Goal: Task Accomplishment & Management: Complete application form

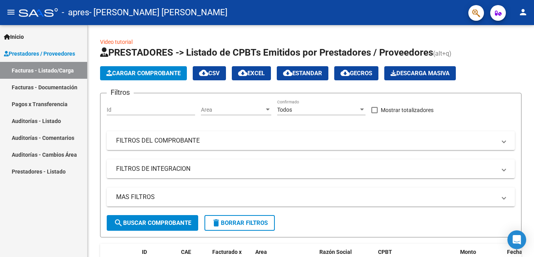
click at [56, 85] on link "Facturas - Documentación" at bounding box center [43, 87] width 87 height 17
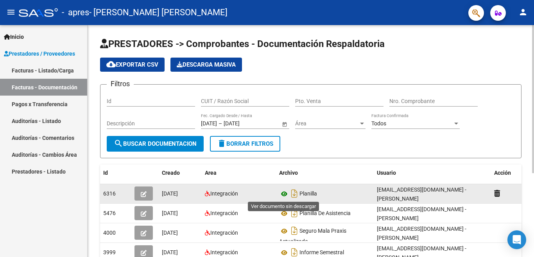
click at [286, 192] on icon at bounding box center [284, 193] width 10 height 9
click at [144, 193] on icon "button" at bounding box center [144, 194] width 6 height 6
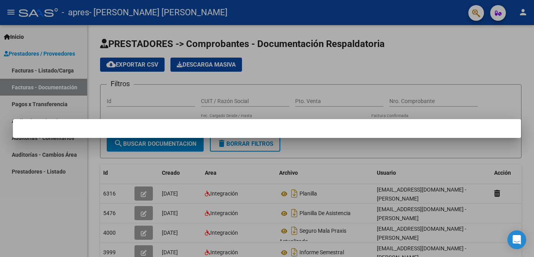
click at [48, 223] on div at bounding box center [267, 128] width 534 height 257
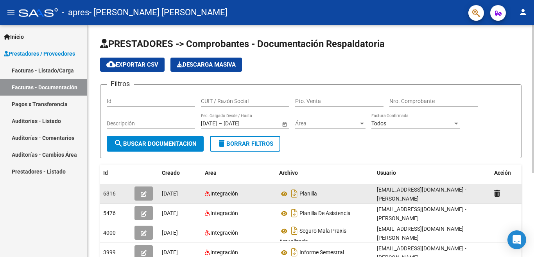
click at [145, 192] on icon "button" at bounding box center [144, 194] width 6 height 6
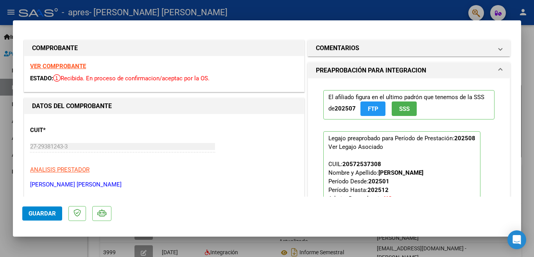
click at [532, 146] on div at bounding box center [267, 128] width 534 height 257
type input "$ 0,00"
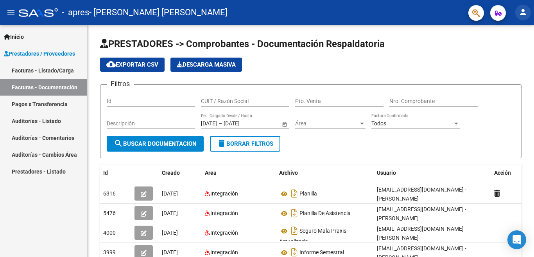
click at [525, 16] on mat-icon "person" at bounding box center [523, 11] width 9 height 9
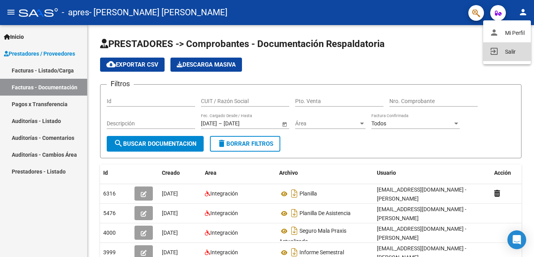
click at [517, 53] on button "exit_to_app Salir" at bounding box center [508, 51] width 48 height 19
